Goal: Task Accomplishment & Management: Complete application form

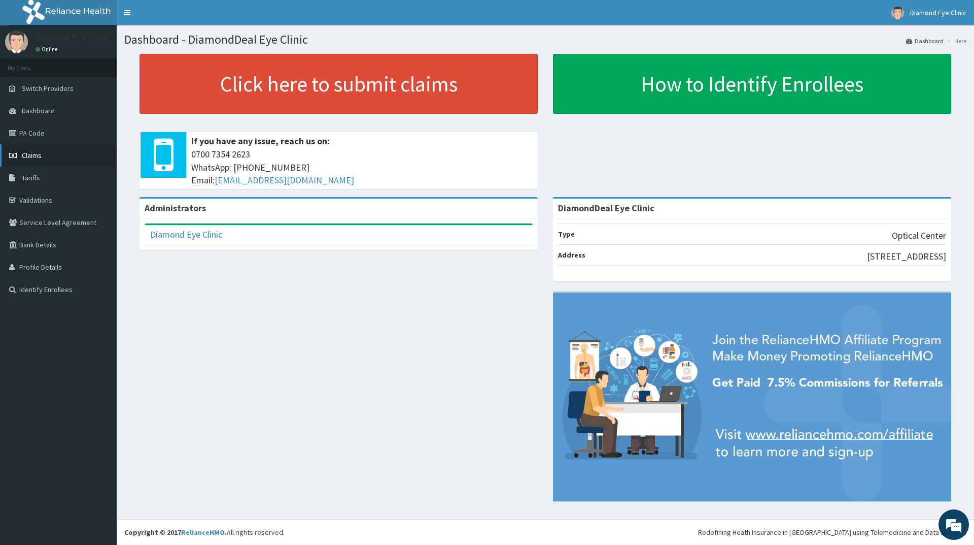
click at [33, 153] on span "Claims" at bounding box center [32, 155] width 20 height 9
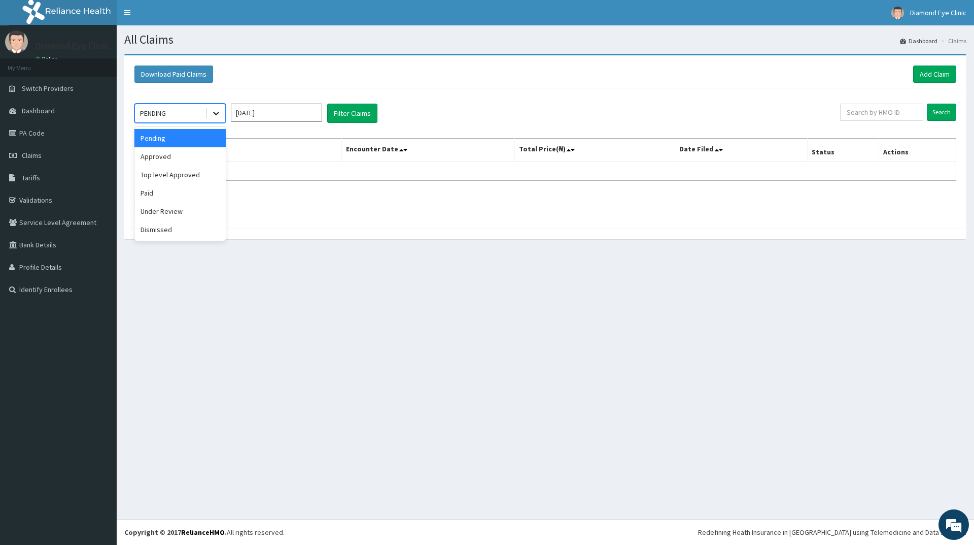
click at [212, 111] on icon at bounding box center [216, 113] width 10 height 10
click at [184, 151] on div "Approved" at bounding box center [179, 156] width 91 height 18
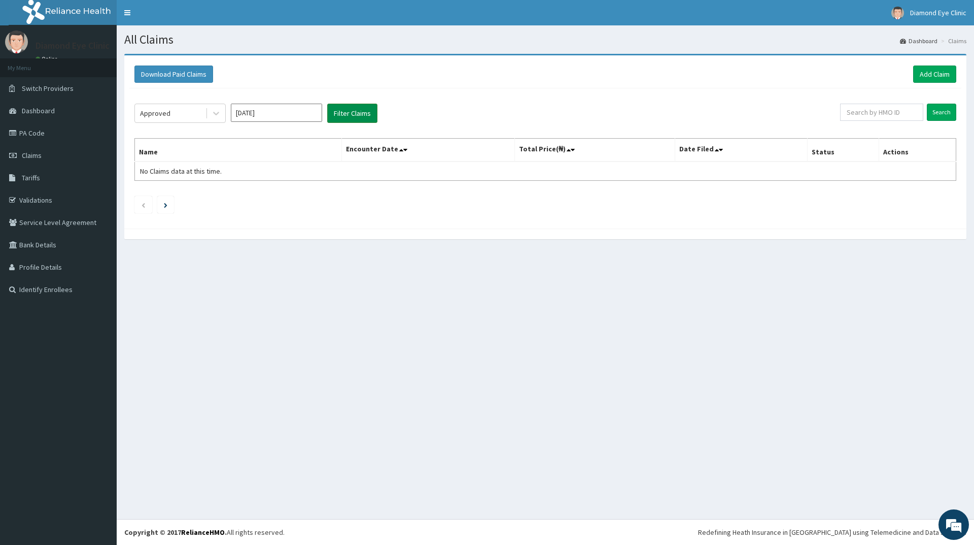
click at [352, 110] on button "Filter Claims" at bounding box center [352, 113] width 50 height 19
click at [351, 112] on button "Filter Claims" at bounding box center [352, 113] width 50 height 19
click at [861, 113] on input "text" at bounding box center [881, 112] width 83 height 17
click at [218, 115] on icon at bounding box center [216, 113] width 10 height 10
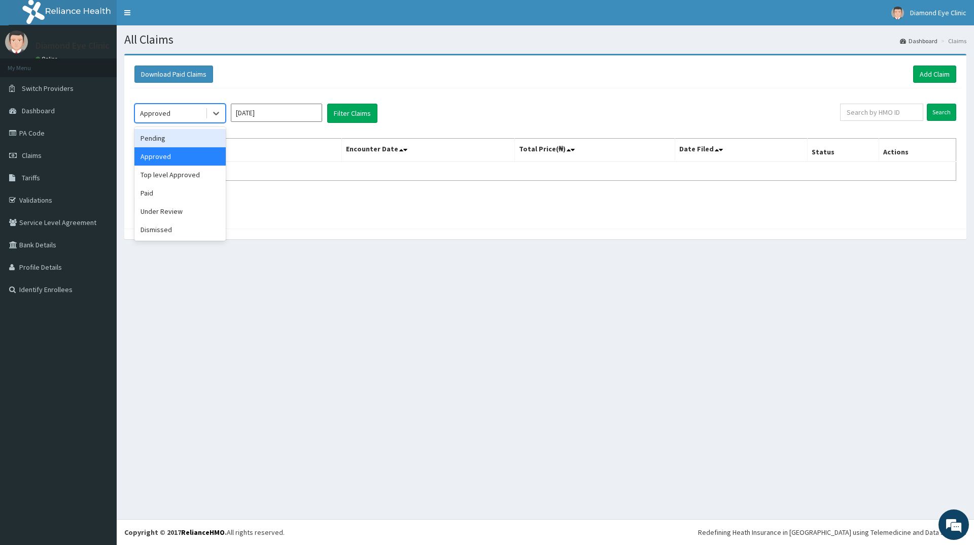
click at [176, 137] on div "Pending" at bounding box center [179, 138] width 91 height 18
click at [248, 114] on input "Aug 2025" at bounding box center [276, 113] width 91 height 18
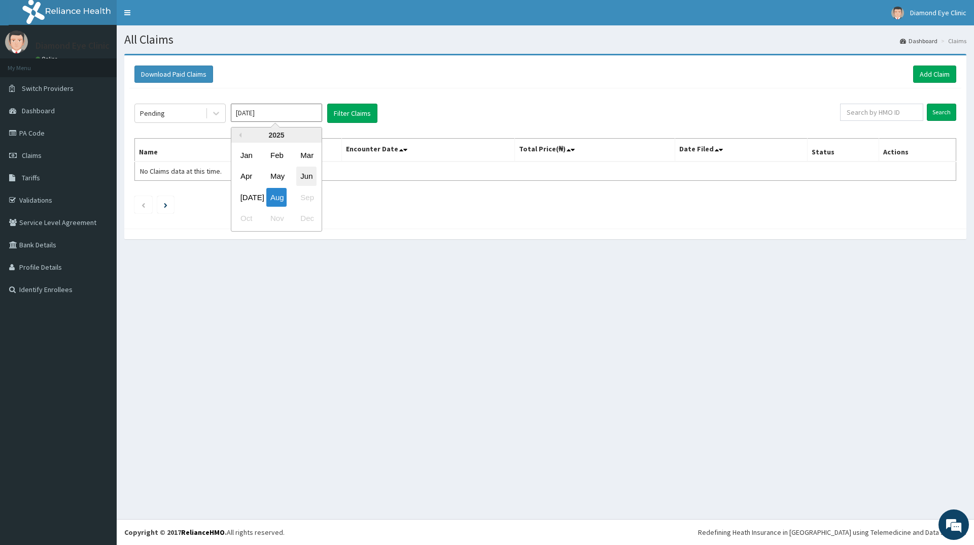
click at [302, 174] on div "Jun" at bounding box center [306, 176] width 20 height 19
type input "Jun 2025"
click at [164, 203] on icon "Next page" at bounding box center [166, 205] width 4 height 5
click at [167, 204] on icon "Next page" at bounding box center [166, 205] width 4 height 5
click at [166, 202] on link "Next page" at bounding box center [166, 204] width 4 height 9
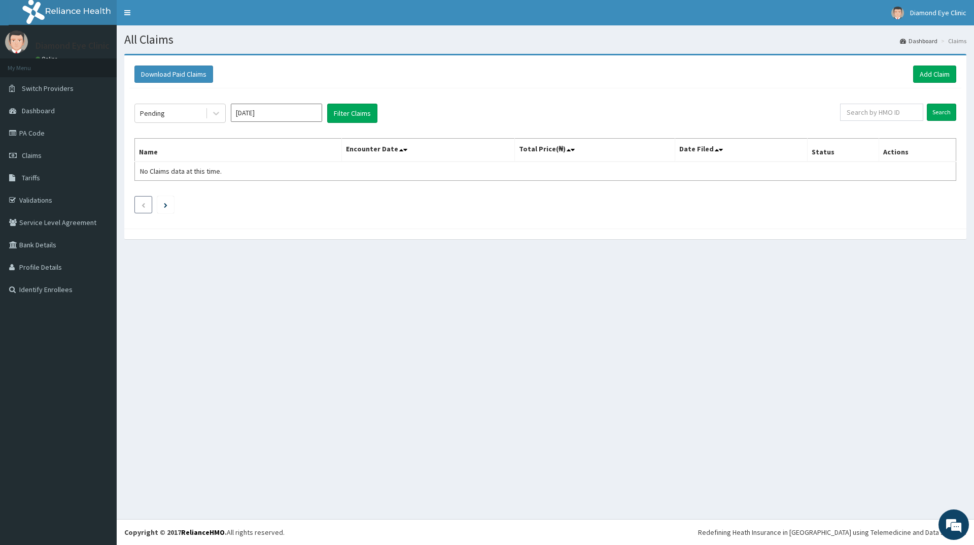
click at [143, 203] on icon "Previous page" at bounding box center [143, 205] width 5 height 6
click at [148, 173] on span "No Claims data at this time." at bounding box center [181, 170] width 82 height 9
click at [225, 170] on td "No Claims data at this time." at bounding box center [238, 170] width 207 height 19
click at [218, 170] on span "No Claims data at this time." at bounding box center [181, 170] width 82 height 9
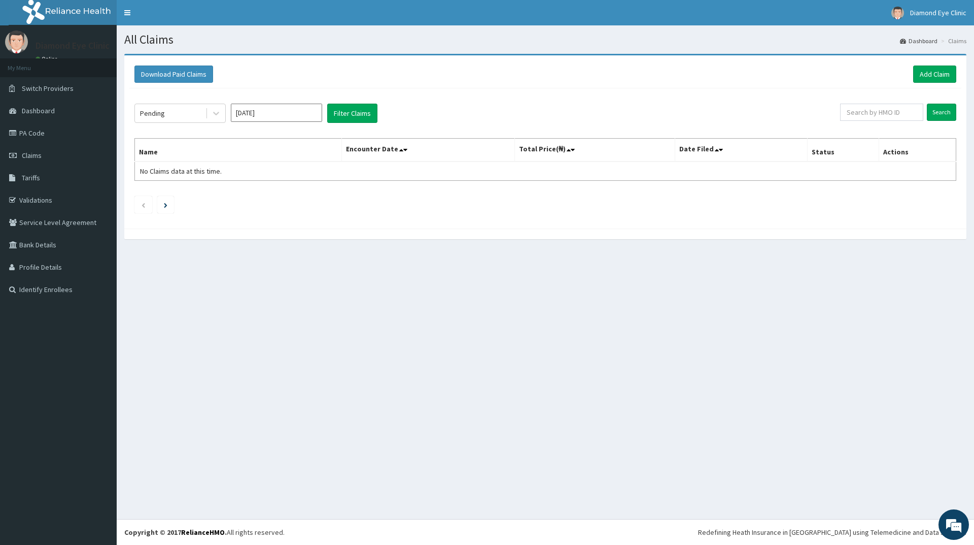
click at [223, 193] on div "Pending Jun 2025 Filter Claims Search Name Encounter Date Total Price(₦) Date F…" at bounding box center [545, 155] width 832 height 135
click at [408, 149] on icon at bounding box center [405, 149] width 4 height 7
click at [579, 150] on span at bounding box center [574, 150] width 14 height 14
click at [574, 149] on icon at bounding box center [573, 149] width 4 height 7
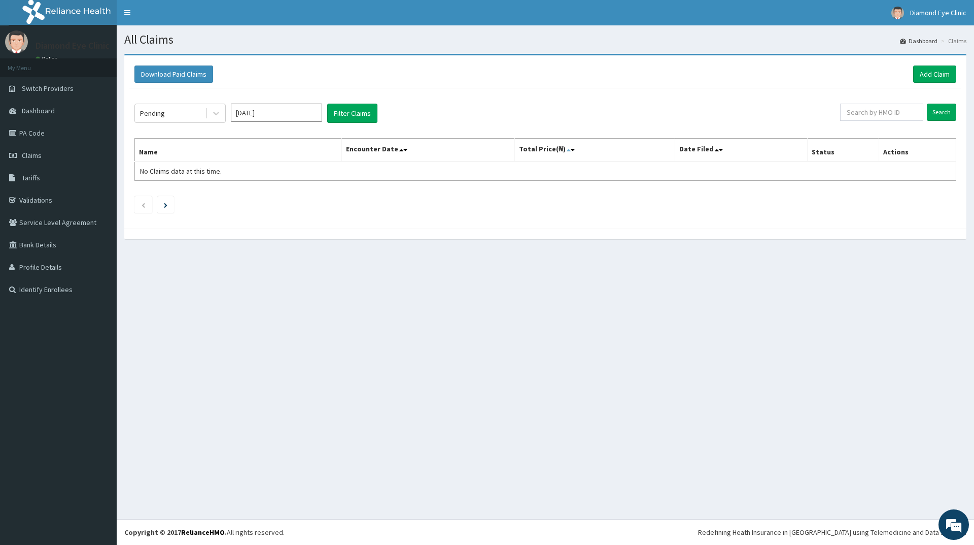
click at [571, 150] on icon at bounding box center [569, 149] width 4 height 7
click at [723, 151] on icon at bounding box center [721, 149] width 4 height 7
click at [941, 70] on link "Add Claim" at bounding box center [935, 73] width 43 height 17
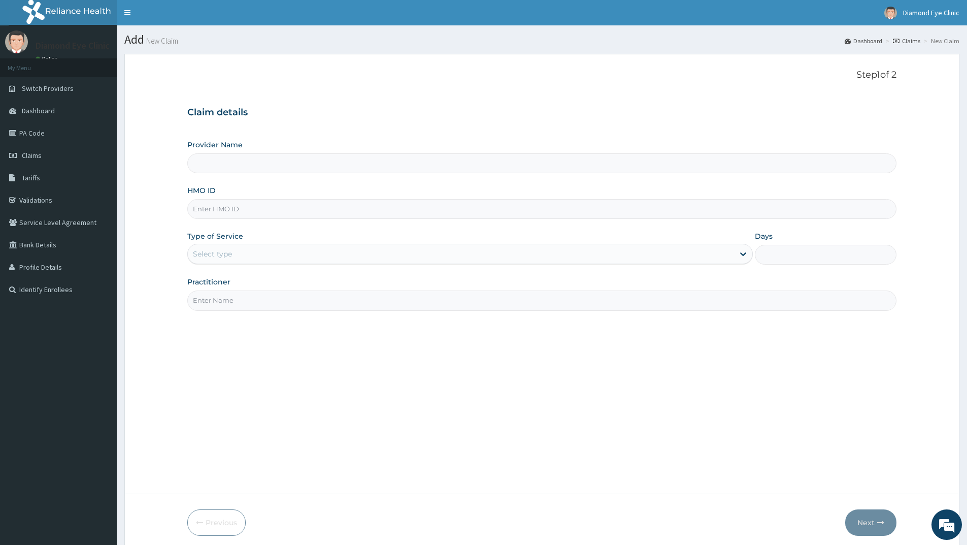
type input "DiamondDeal Eye Clinic"
click at [197, 207] on input "HMO ID" at bounding box center [541, 209] width 709 height 20
type input "AOF/10034/A"
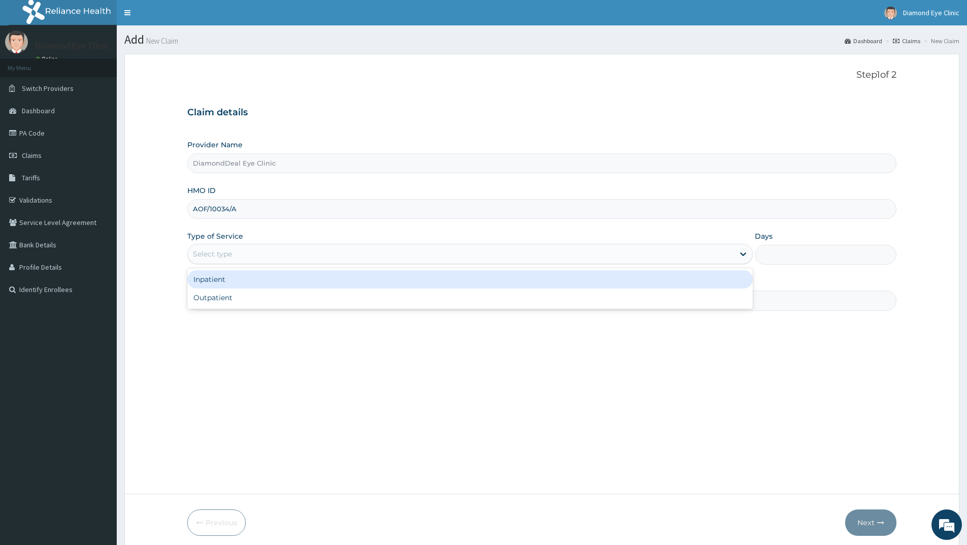
click at [195, 250] on div "Select type" at bounding box center [212, 254] width 39 height 10
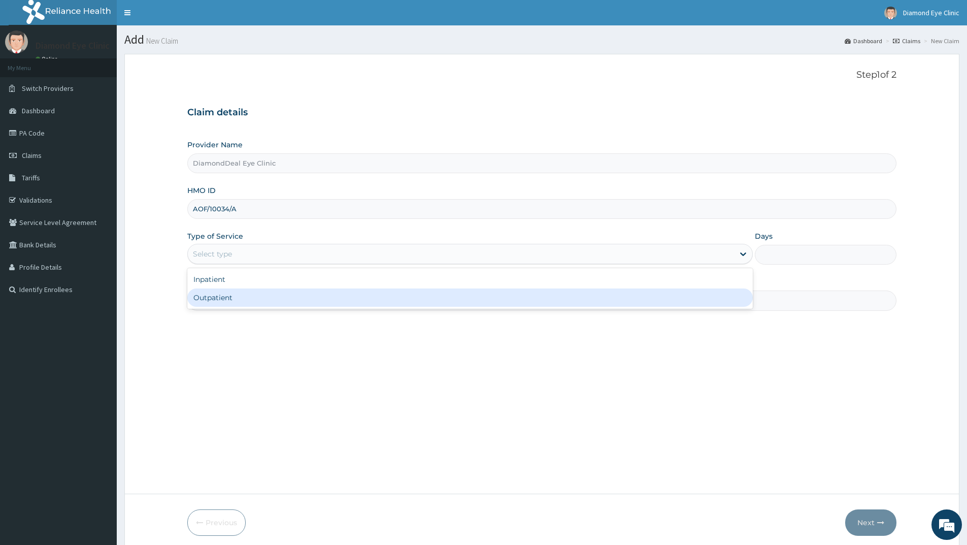
click at [198, 297] on div "Outpatient" at bounding box center [469, 297] width 565 height 18
type input "1"
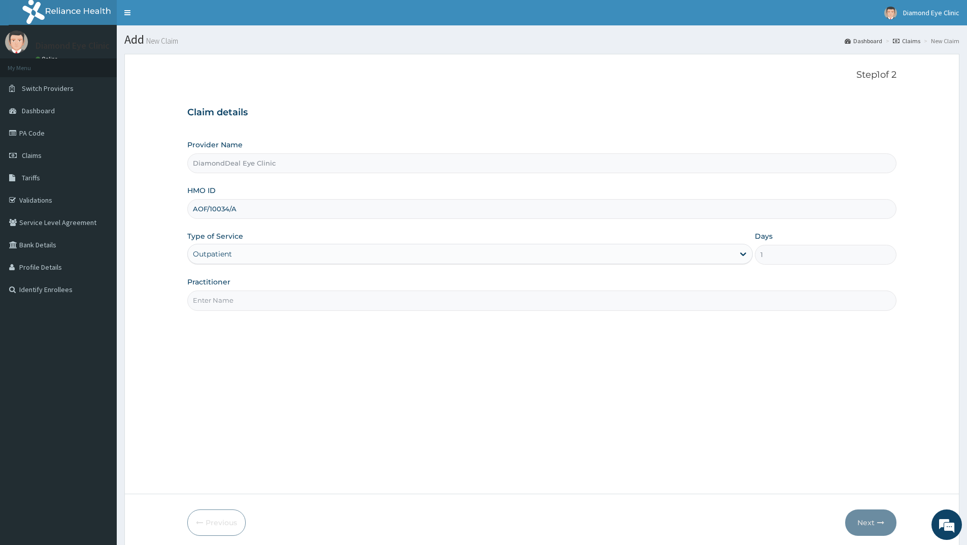
click at [205, 302] on input "Practitioner" at bounding box center [541, 300] width 709 height 20
type input "d"
type input "Dr Lovelyn"
click at [880, 524] on icon "button" at bounding box center [880, 522] width 7 height 7
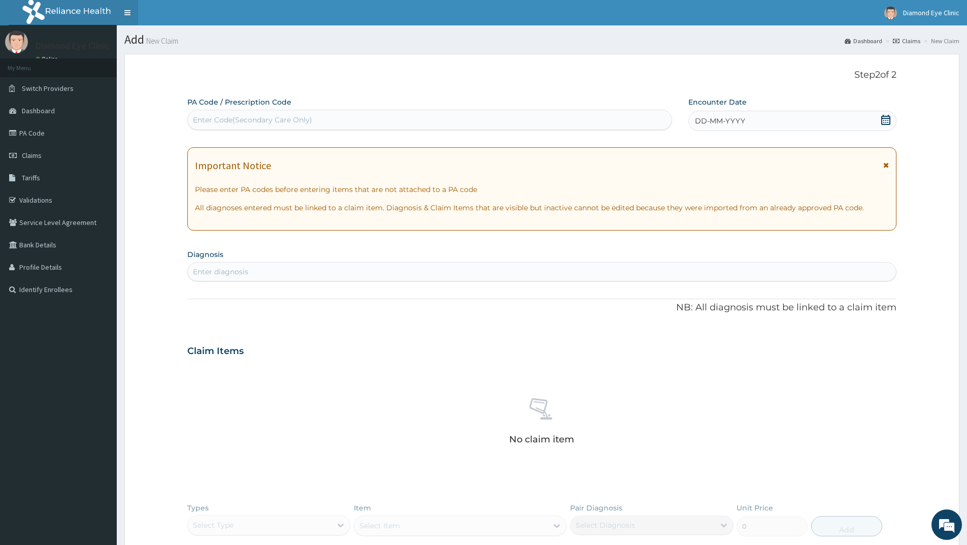
click at [131, 8] on link "Toggle navigation" at bounding box center [127, 12] width 21 height 25
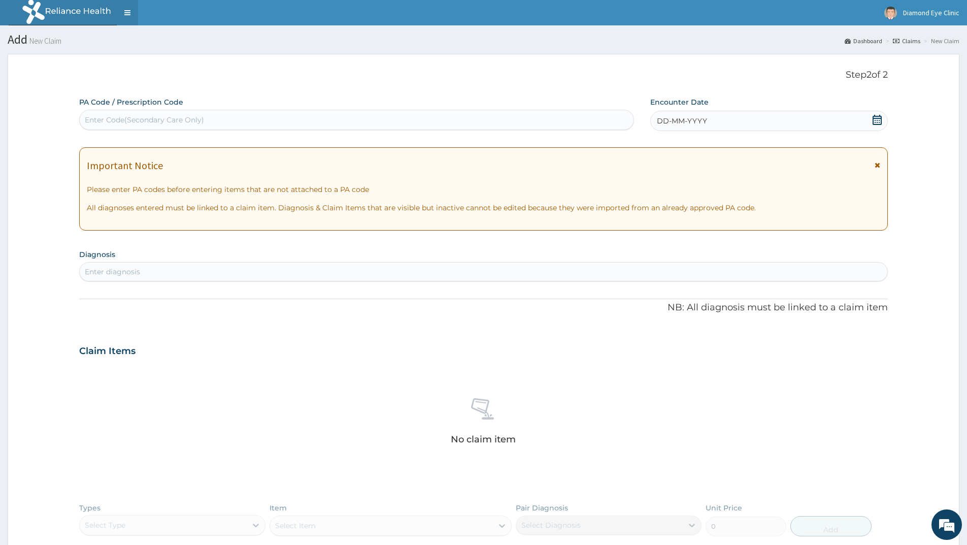
click at [126, 13] on link "Toggle navigation" at bounding box center [127, 12] width 21 height 25
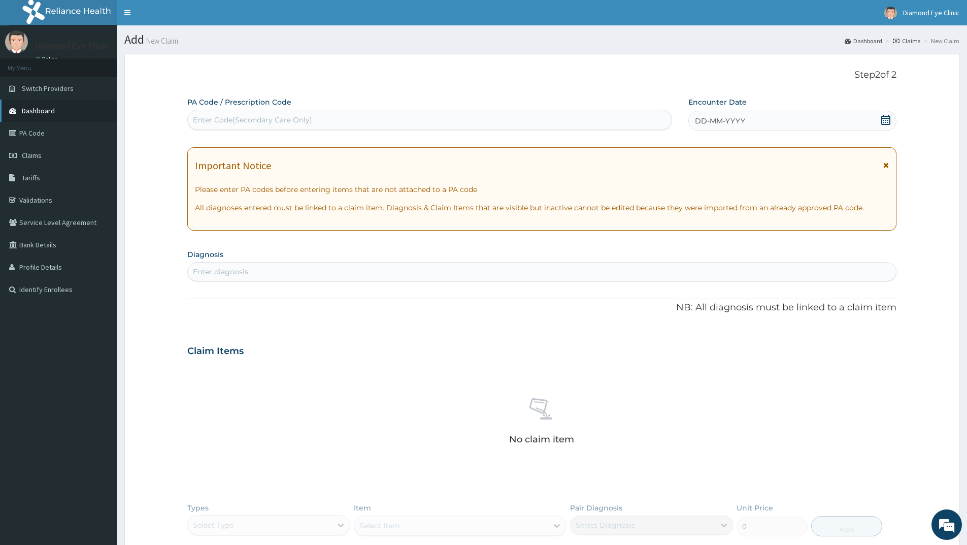
click at [52, 106] on link "Dashboard" at bounding box center [58, 110] width 117 height 22
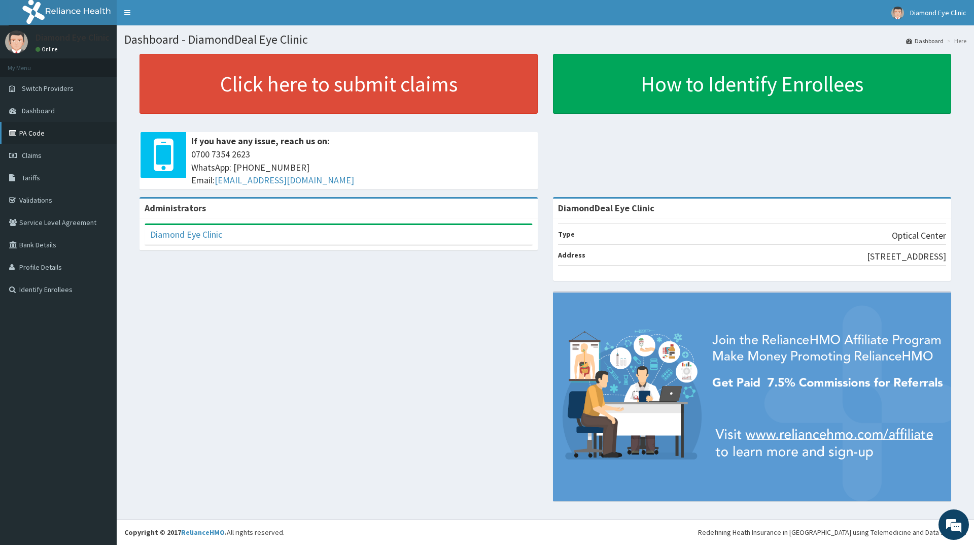
click at [50, 135] on link "PA Code" at bounding box center [58, 133] width 117 height 22
click at [42, 130] on link "PA Code" at bounding box center [58, 133] width 117 height 22
